Goal: Task Accomplishment & Management: Manage account settings

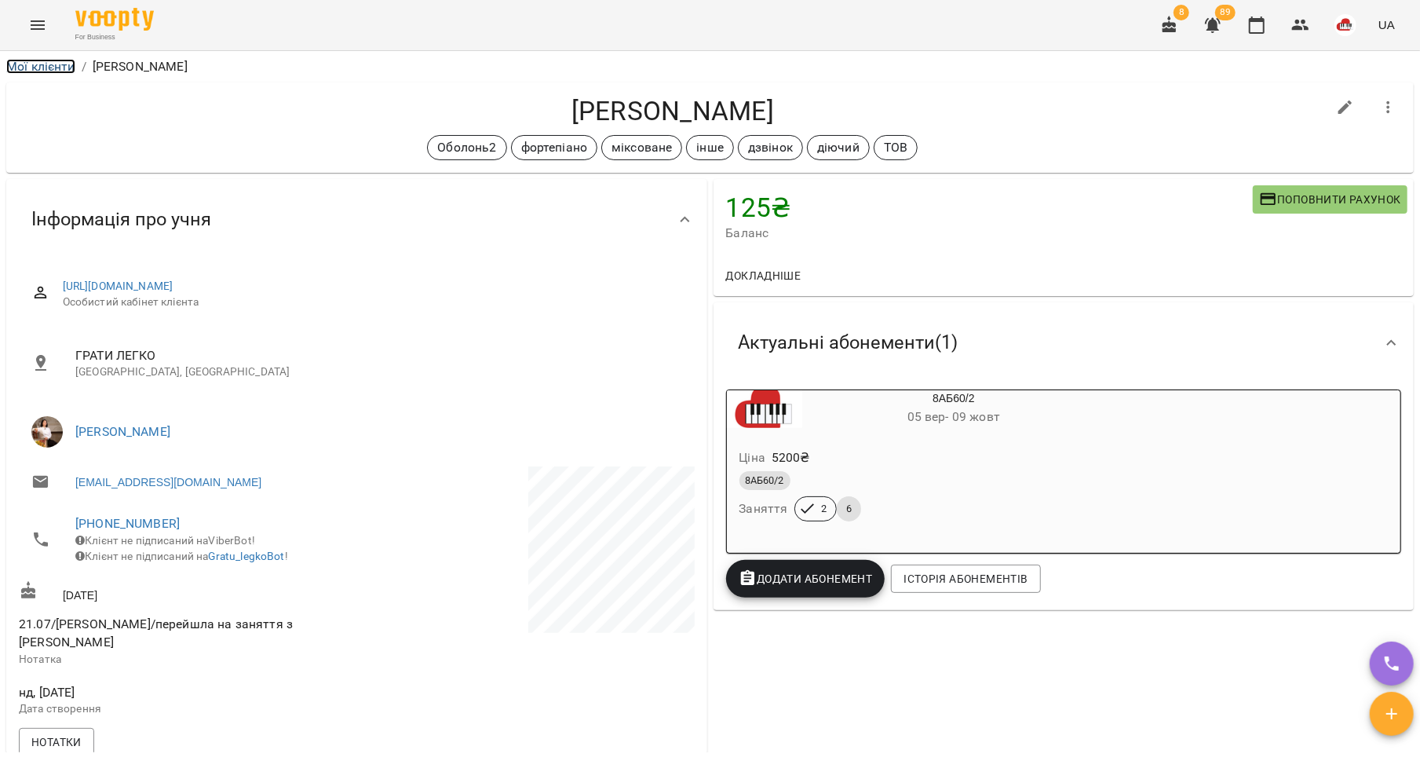
click at [50, 60] on link "Мої клієнти" at bounding box center [40, 66] width 69 height 15
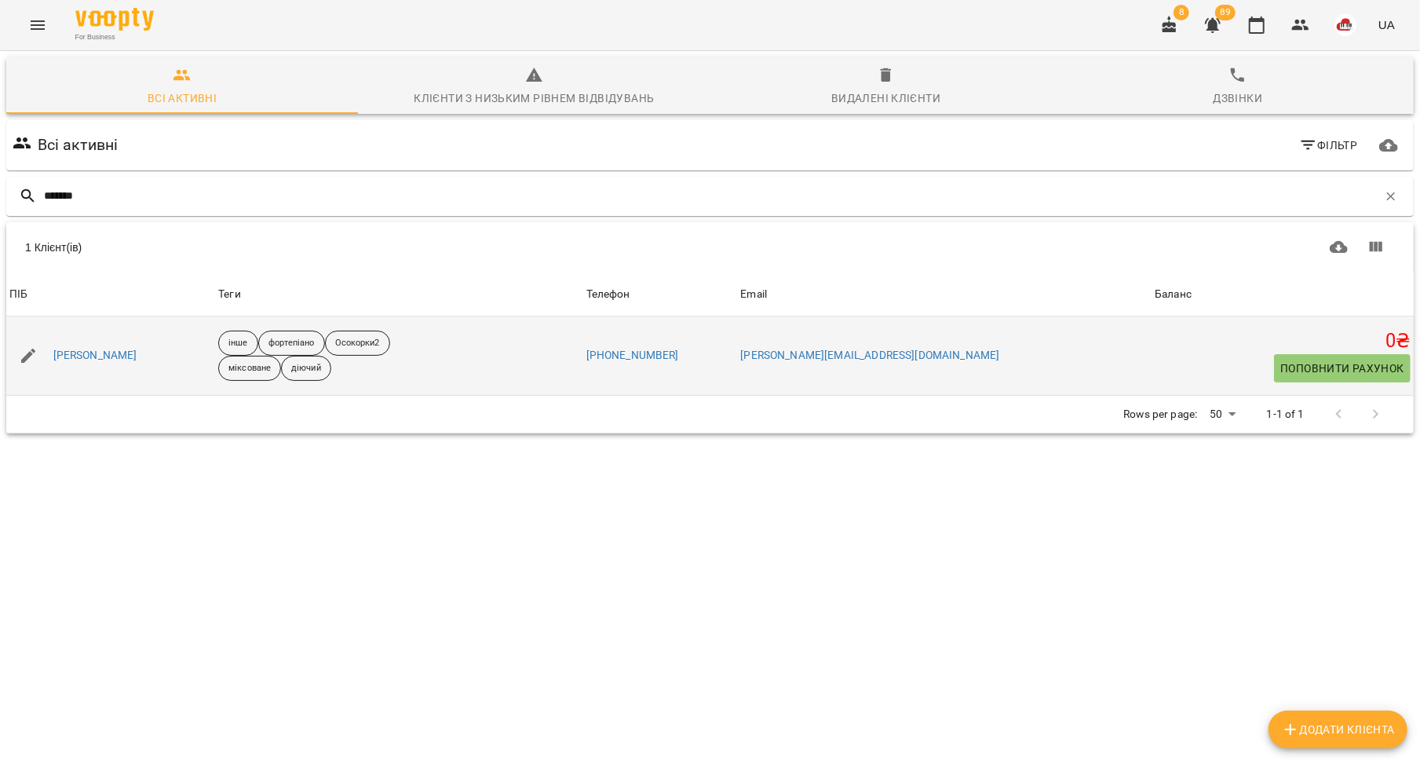
type input "*******"
click at [126, 363] on div "[PERSON_NAME]" at bounding box center [95, 356] width 90 height 22
click at [126, 349] on link "[PERSON_NAME]" at bounding box center [95, 356] width 84 height 16
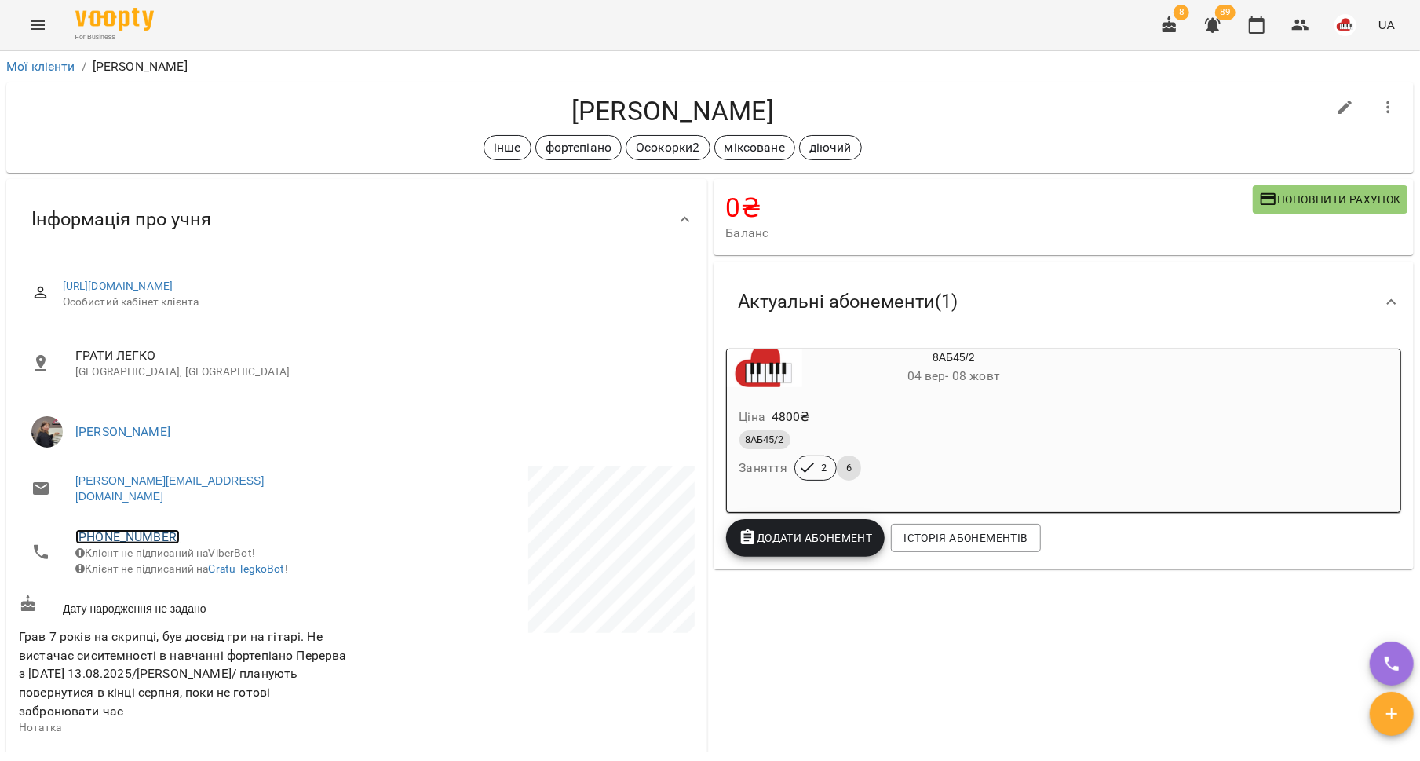
click at [139, 529] on link "[PHONE_NUMBER]" at bounding box center [127, 536] width 104 height 15
click at [212, 588] on link at bounding box center [208, 581] width 83 height 33
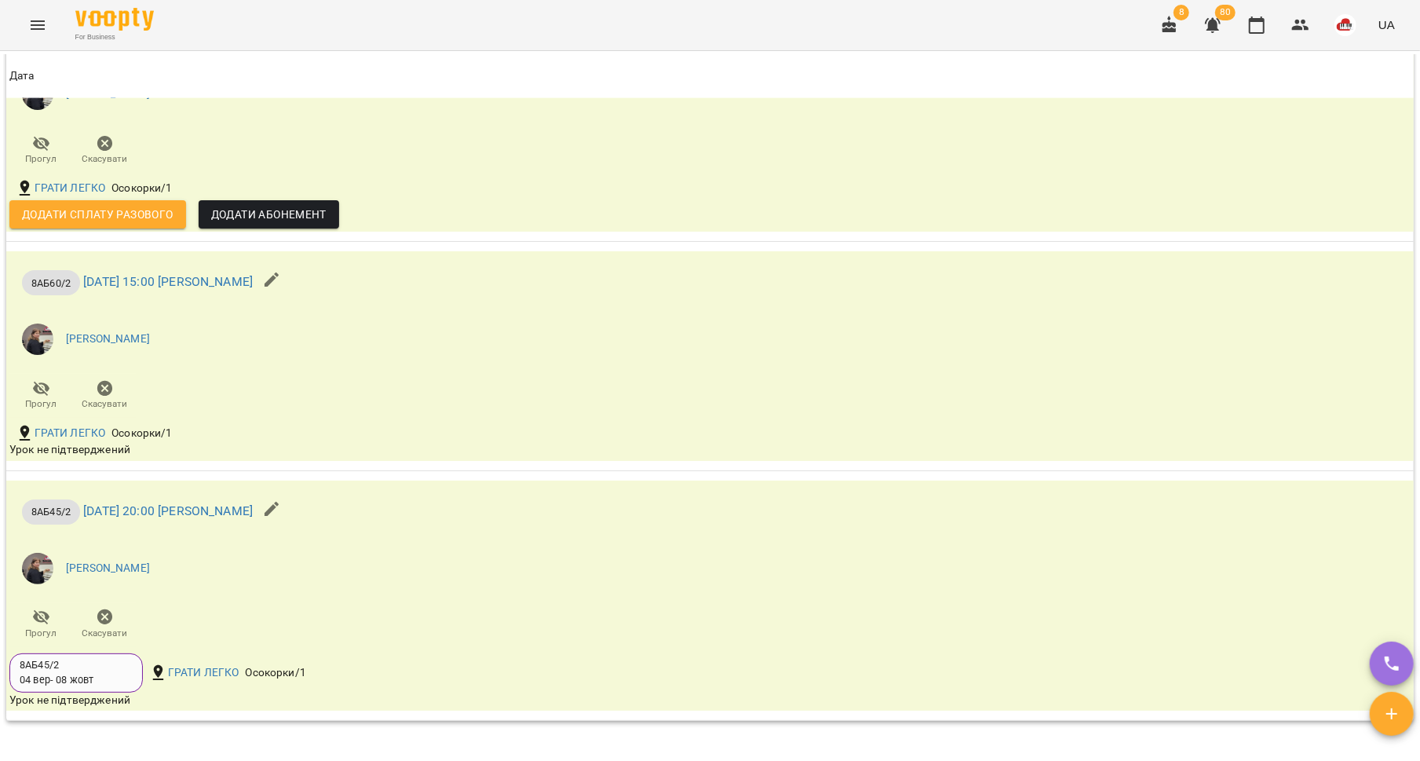
scroll to position [1540, 0]
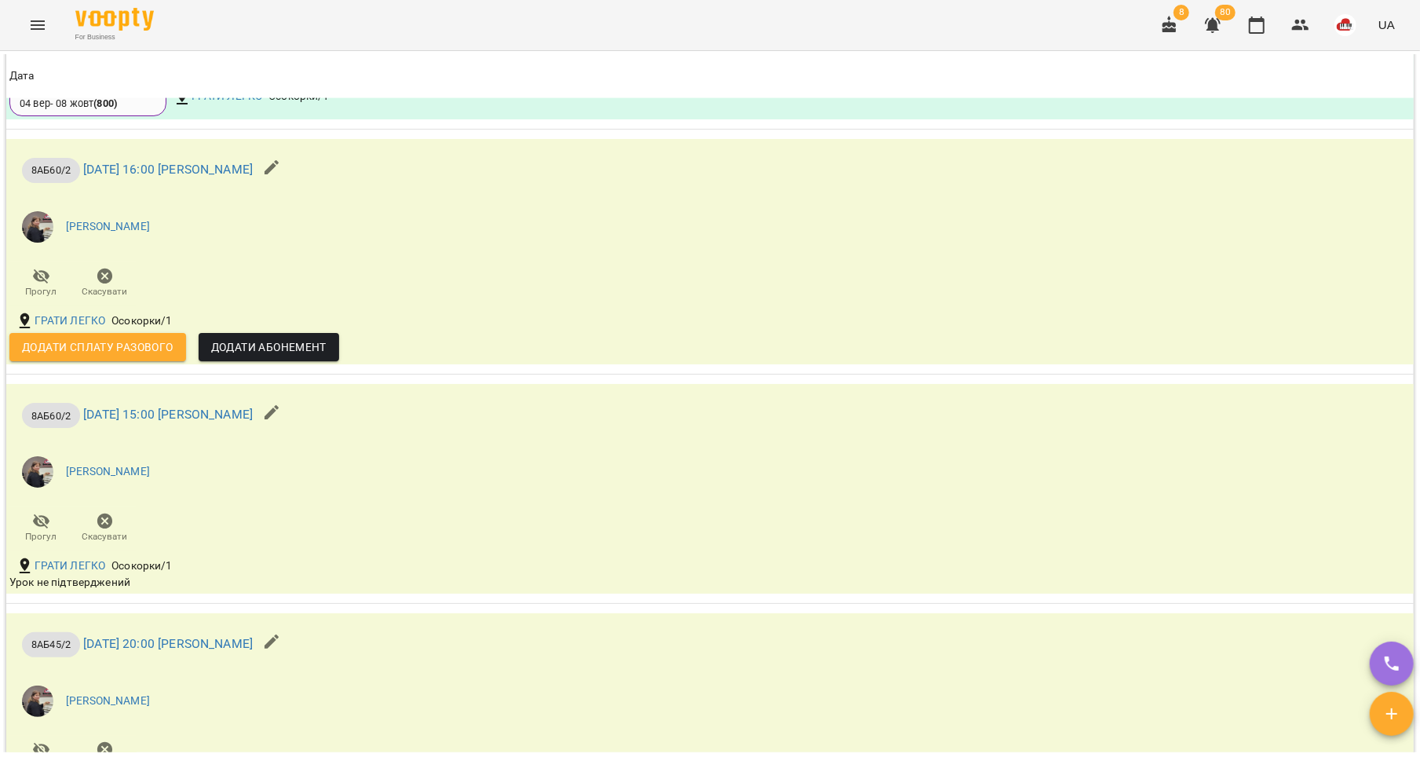
click at [1210, 31] on icon "button" at bounding box center [1212, 25] width 19 height 19
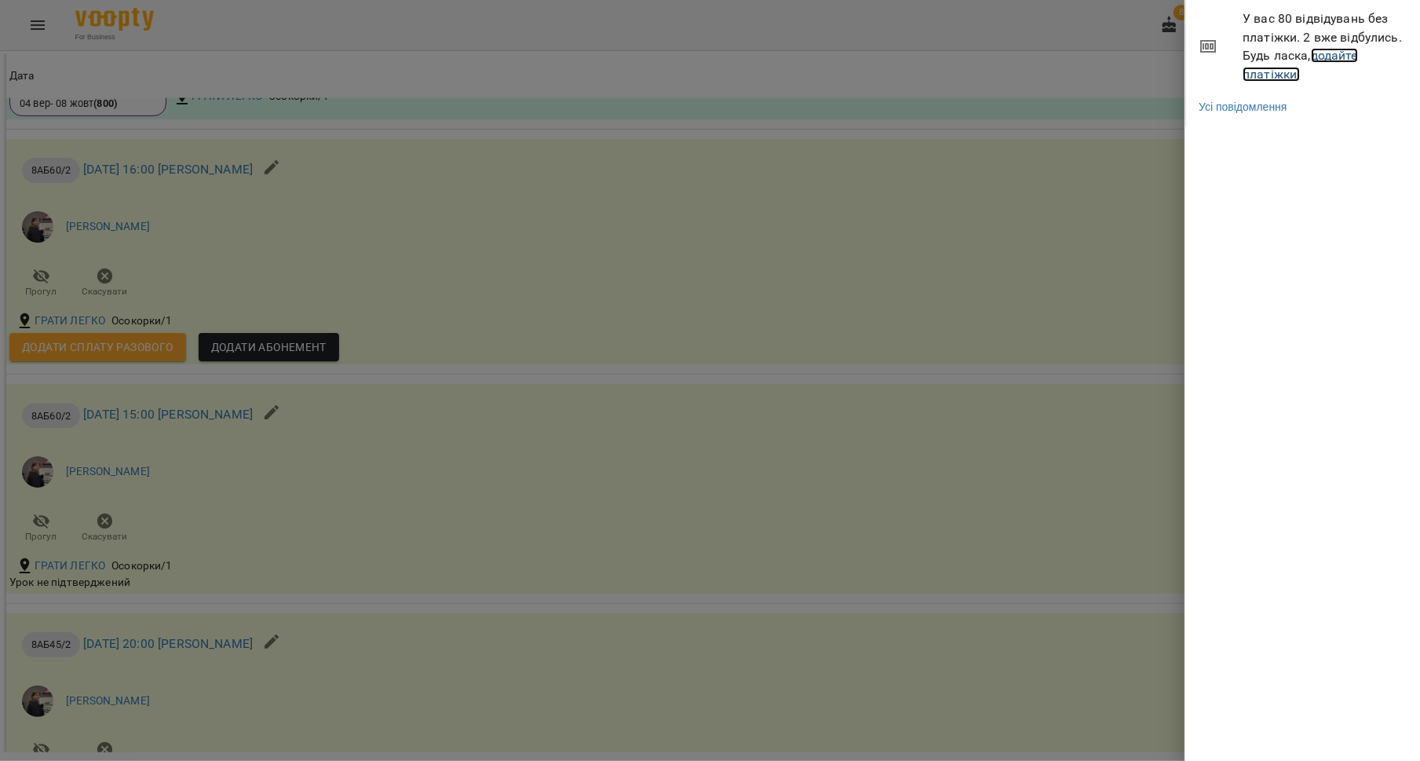
click at [1273, 72] on link "додайте платіжки!" at bounding box center [1300, 65] width 115 height 34
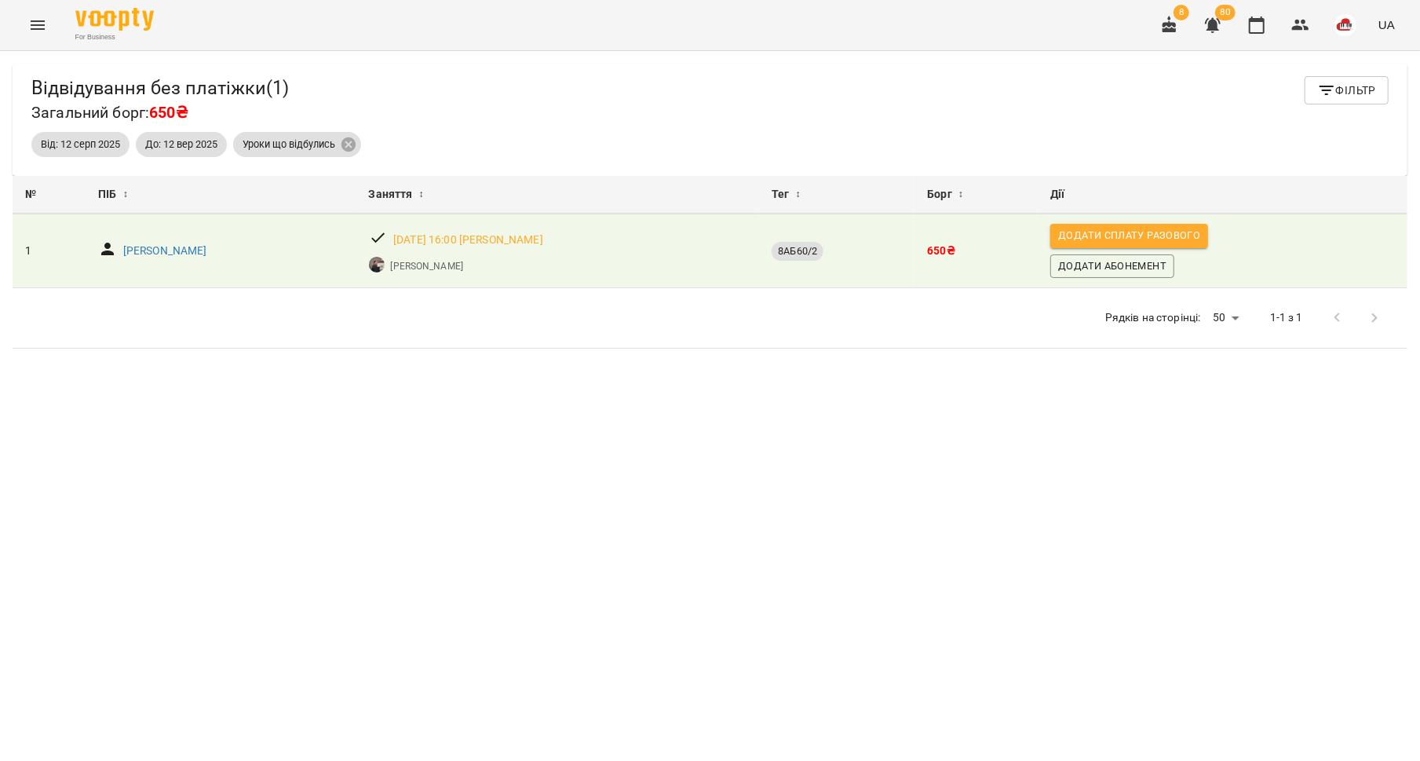
click at [46, 24] on icon "Menu" at bounding box center [37, 25] width 19 height 19
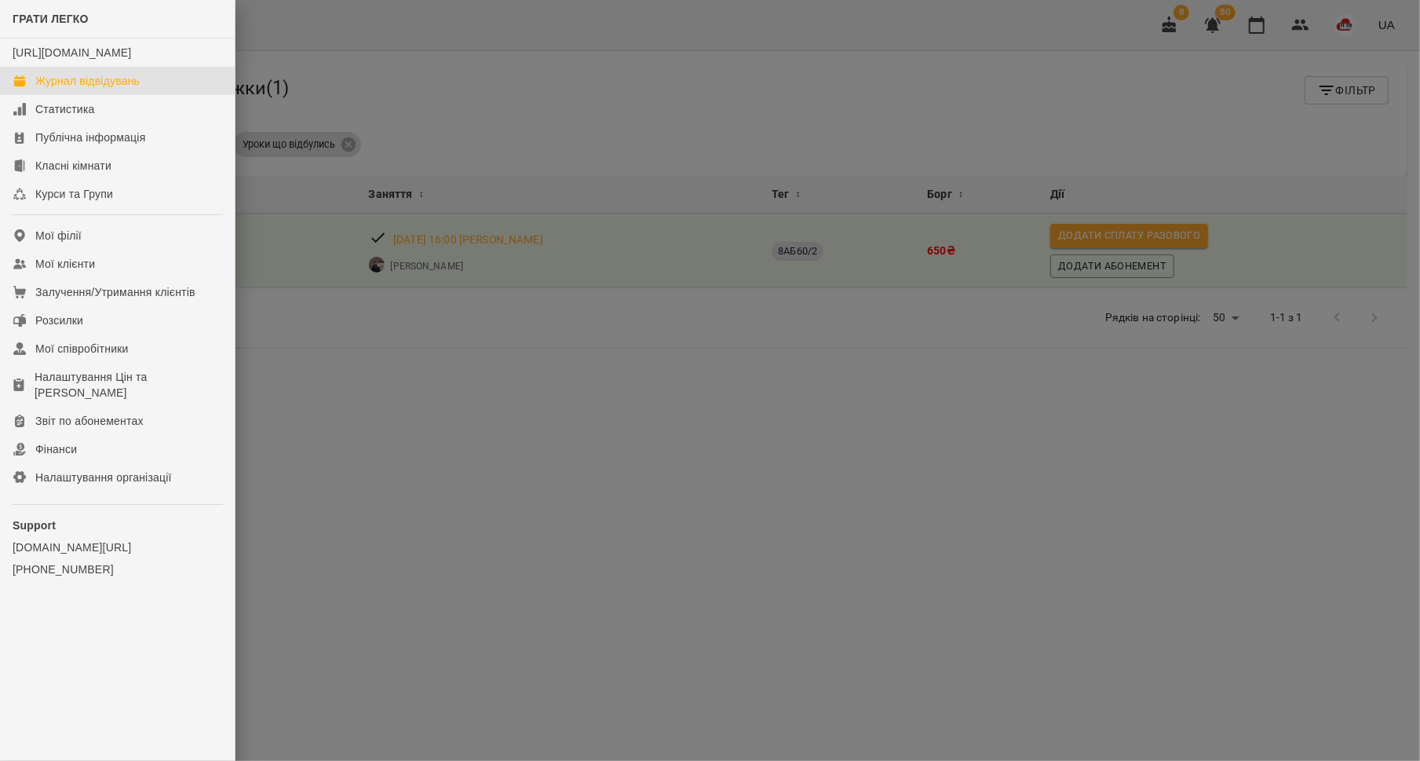
click at [78, 89] on div "Журнал відвідувань" at bounding box center [87, 81] width 104 height 16
